Goal: Information Seeking & Learning: Understand process/instructions

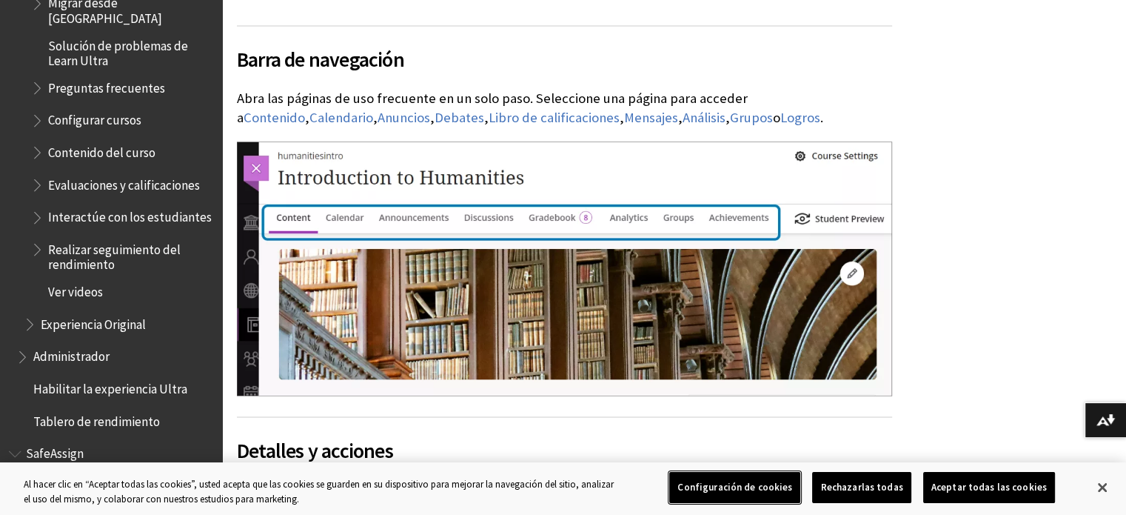
scroll to position [2531, 0]
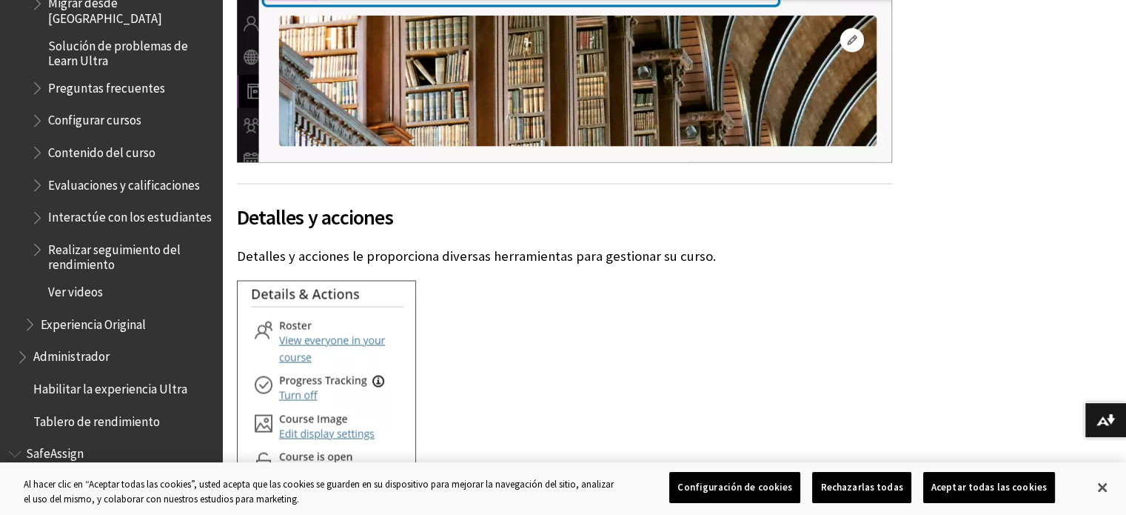
click at [67, 286] on span "Ver videos" at bounding box center [75, 289] width 55 height 20
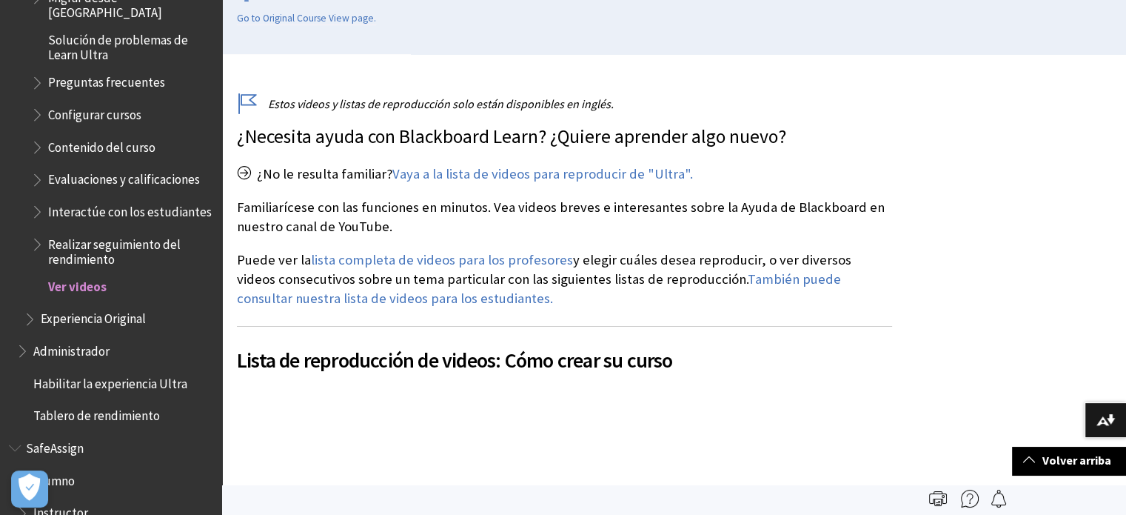
scroll to position [1682, 0]
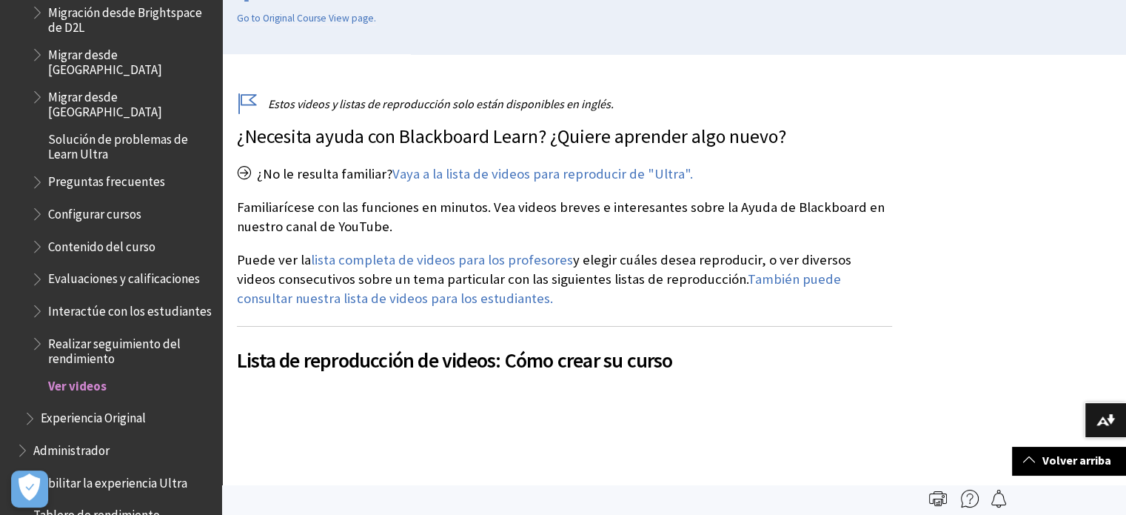
click at [73, 234] on span "Contenido del curso" at bounding box center [101, 244] width 107 height 20
click at [152, 267] on span "Evaluaciones y calificaciones" at bounding box center [124, 277] width 152 height 20
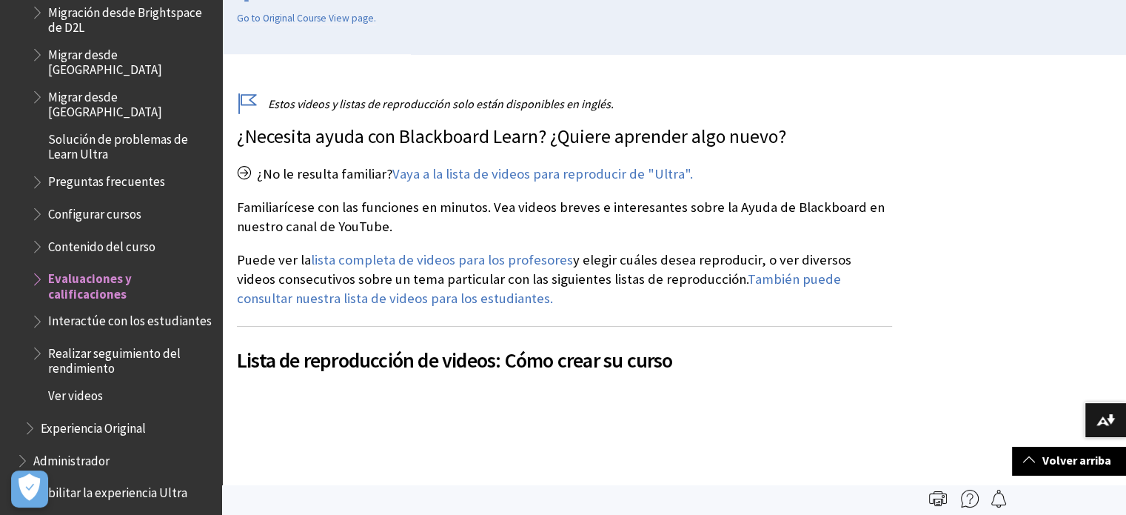
click at [91, 269] on span "Evaluaciones y calificaciones" at bounding box center [130, 284] width 164 height 35
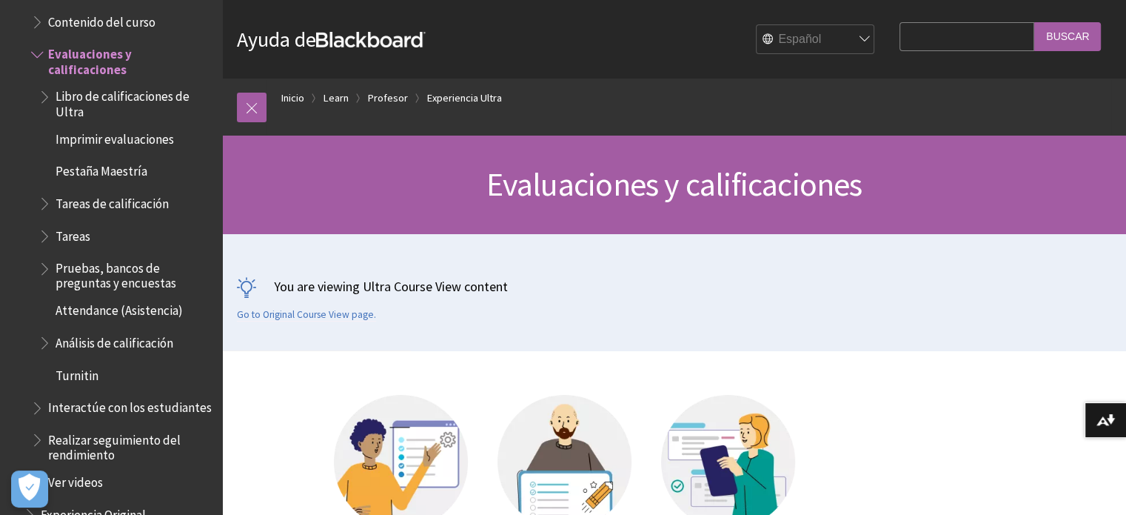
scroll to position [370, 0]
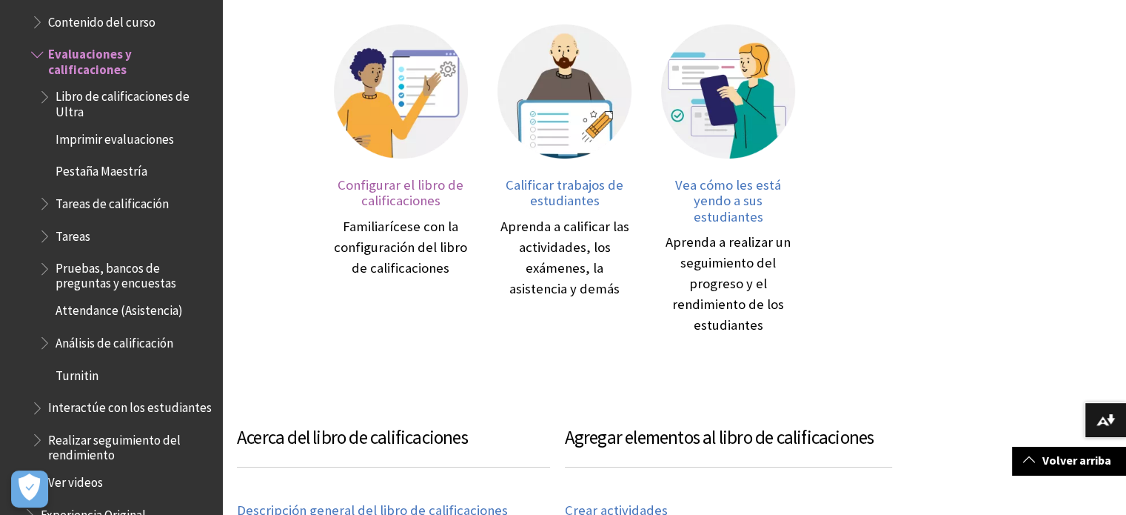
drag, startPoint x: 376, startPoint y: 194, endPoint x: 379, endPoint y: 255, distance: 60.8
click at [376, 195] on span "Configurar el libro de calificaciones" at bounding box center [401, 192] width 126 height 33
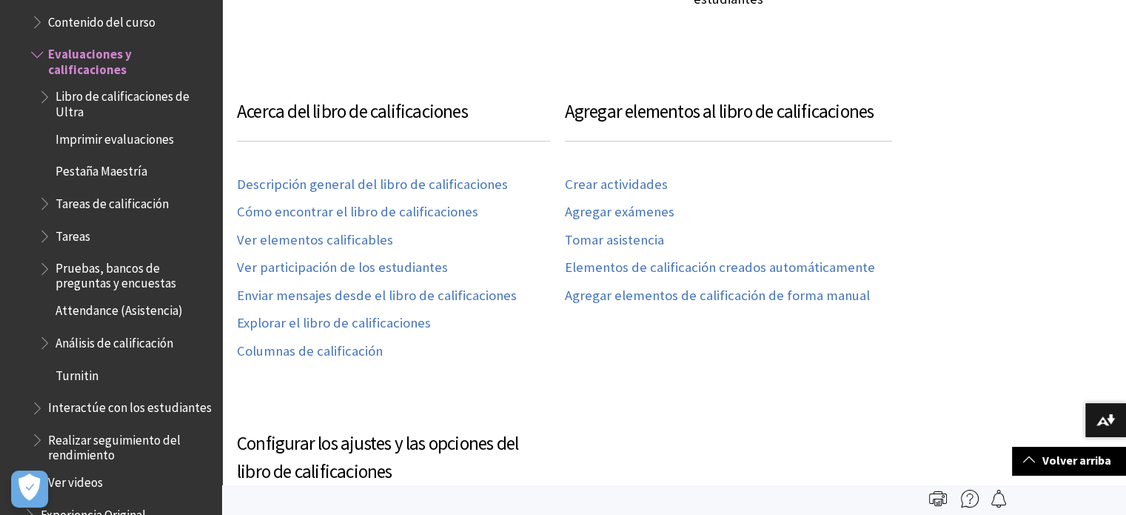
scroll to position [690, 0]
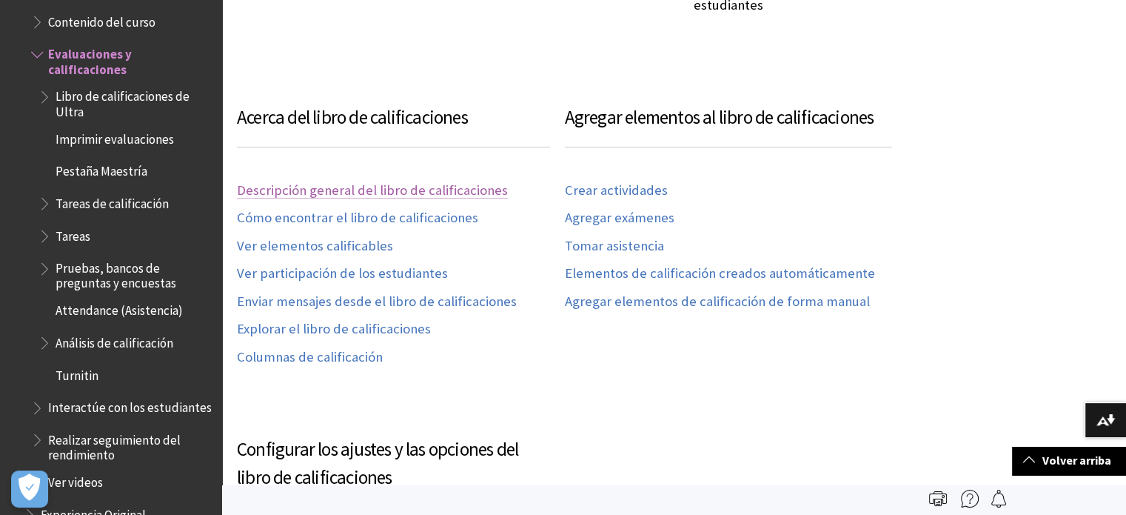
click at [426, 192] on link "Descripción general del libro de calificaciones" at bounding box center [372, 190] width 271 height 17
click at [408, 185] on link "Descripción general del libro de calificaciones" at bounding box center [372, 190] width 271 height 17
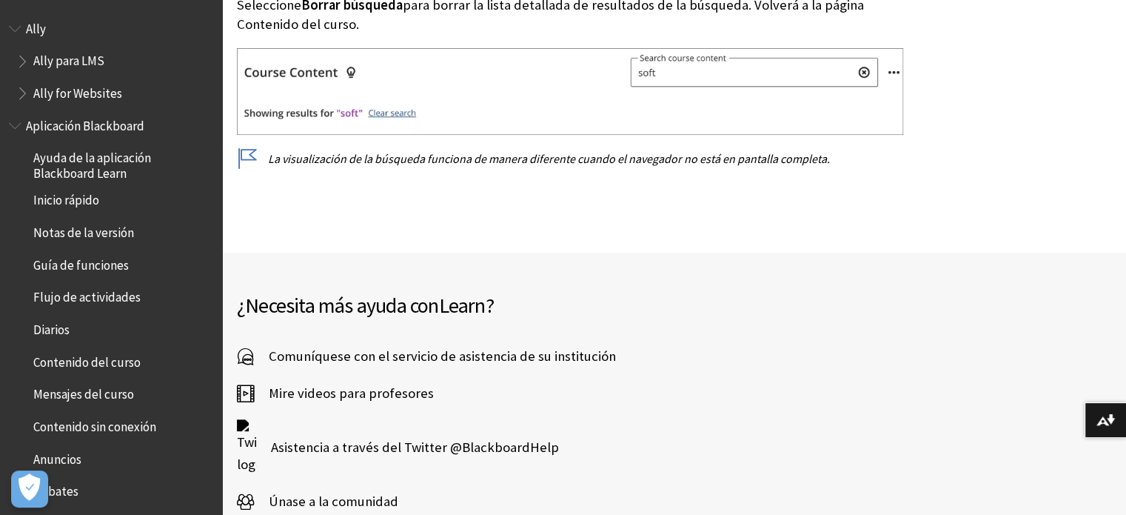
scroll to position [6085, 0]
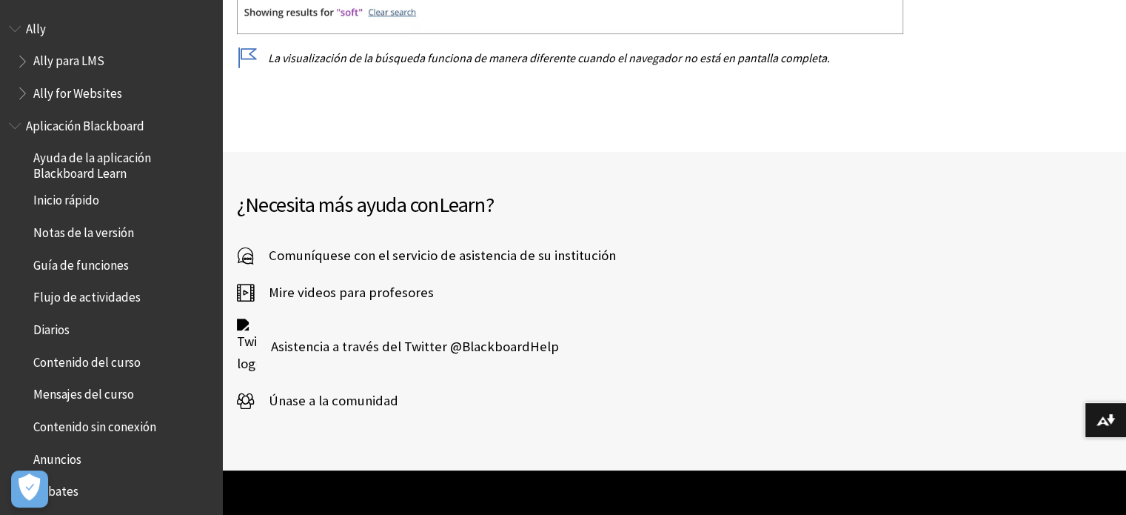
click at [380, 281] on span "Mire videos para profesores" at bounding box center [344, 292] width 180 height 22
